Goal: Navigation & Orientation: Find specific page/section

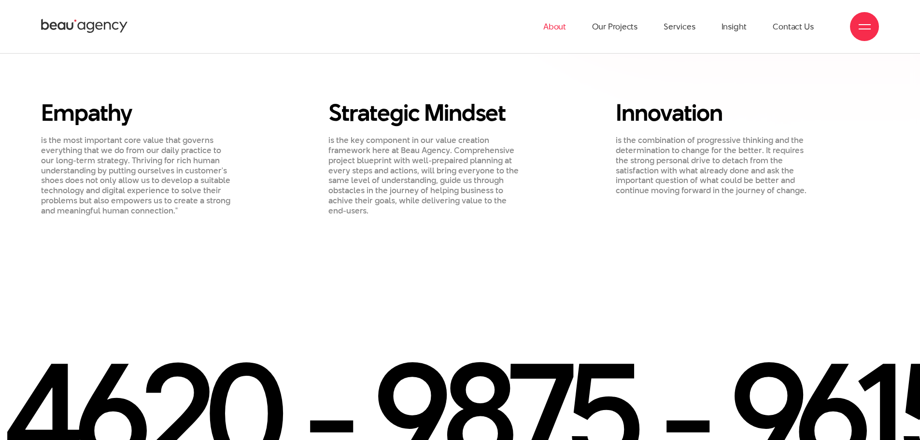
scroll to position [1110, 0]
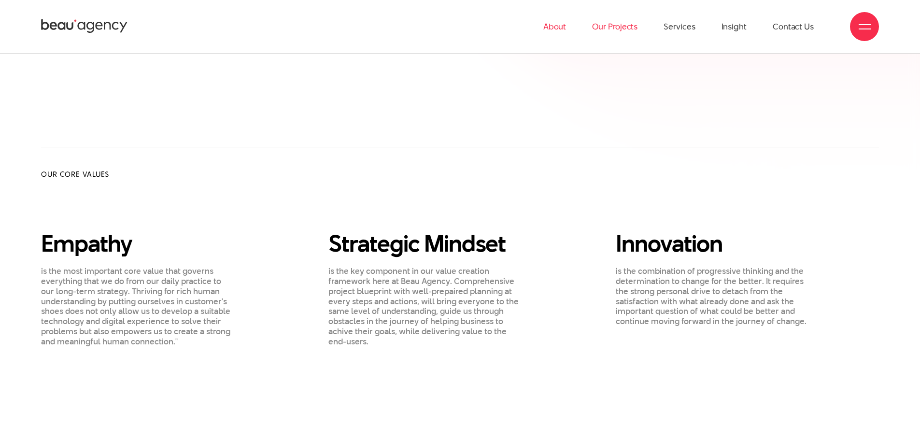
click at [604, 31] on link "Our Projects" at bounding box center [614, 26] width 45 height 53
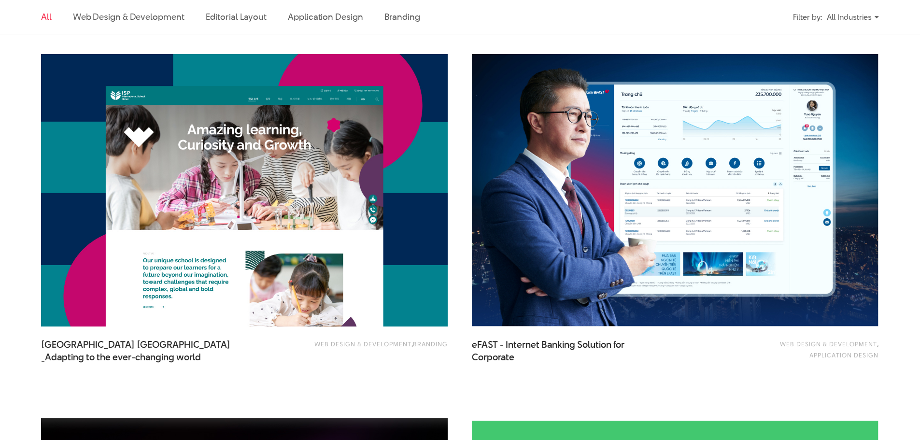
scroll to position [1062, 0]
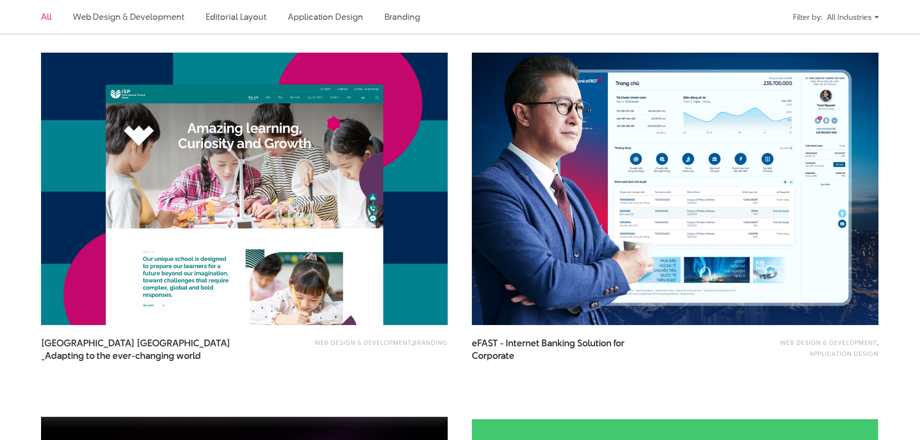
click at [599, 150] on img at bounding box center [674, 189] width 447 height 300
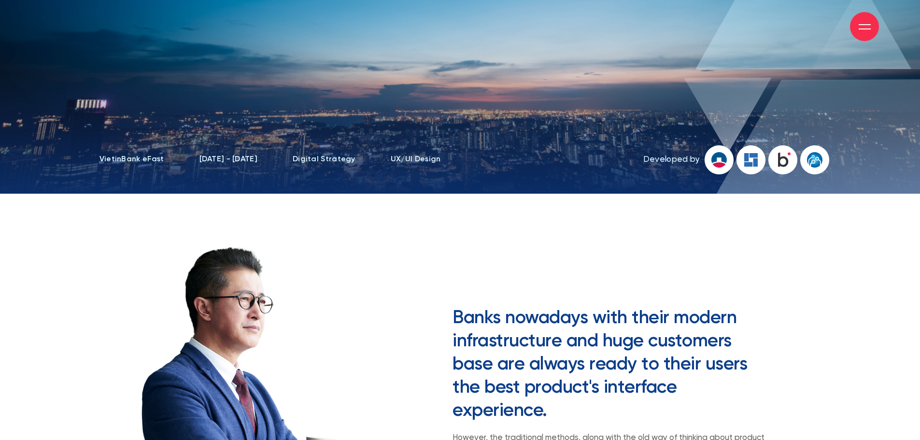
scroll to position [327, 0]
